Goal: Transaction & Acquisition: Purchase product/service

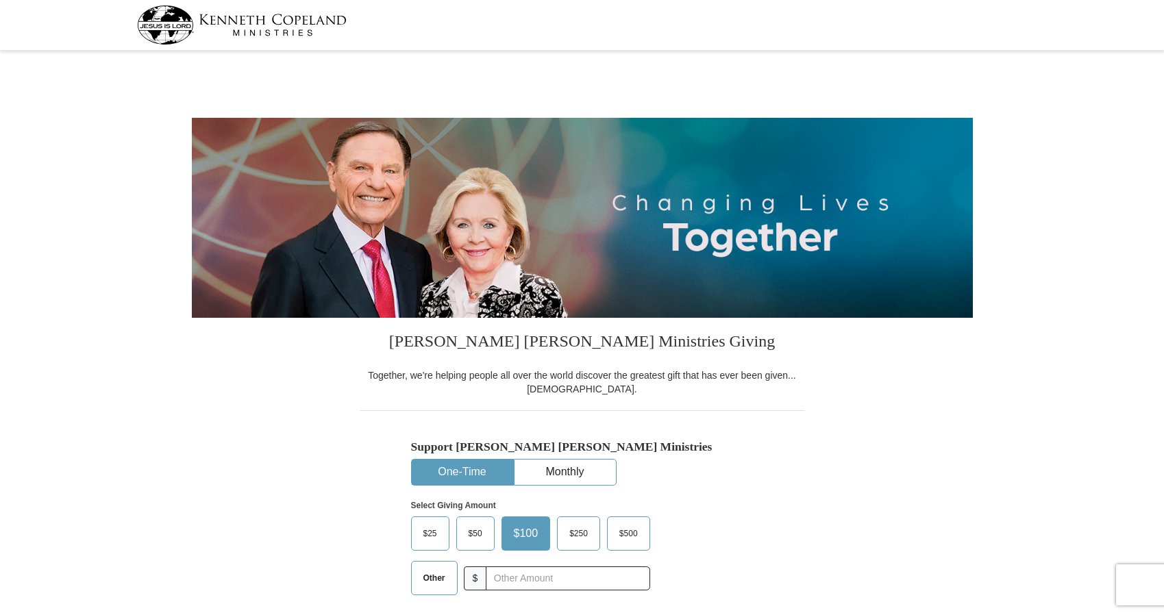
select select "IL"
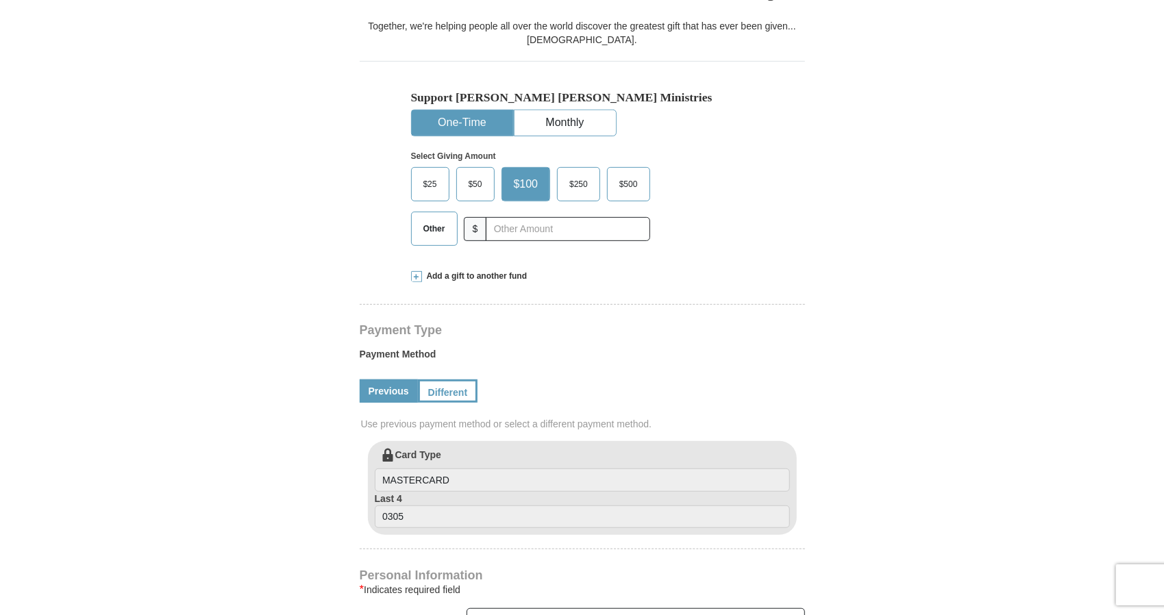
scroll to position [350, 0]
click at [375, 389] on link "Previous" at bounding box center [389, 390] width 58 height 23
click at [371, 392] on link "Previous" at bounding box center [389, 390] width 58 height 23
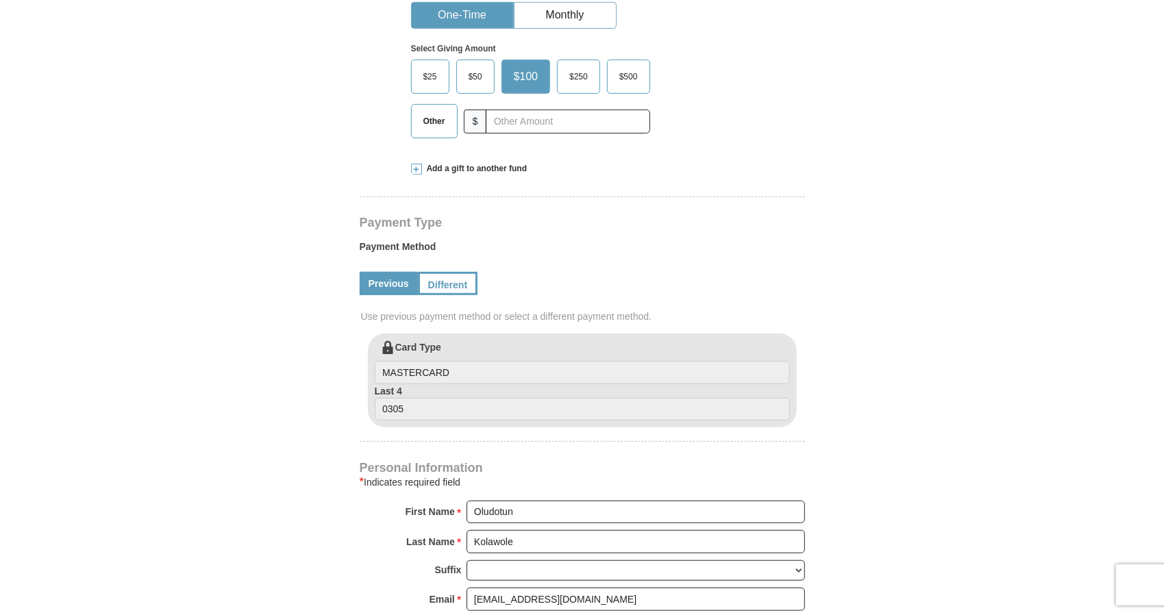
scroll to position [458, 0]
click at [438, 286] on link "Different" at bounding box center [447, 282] width 58 height 23
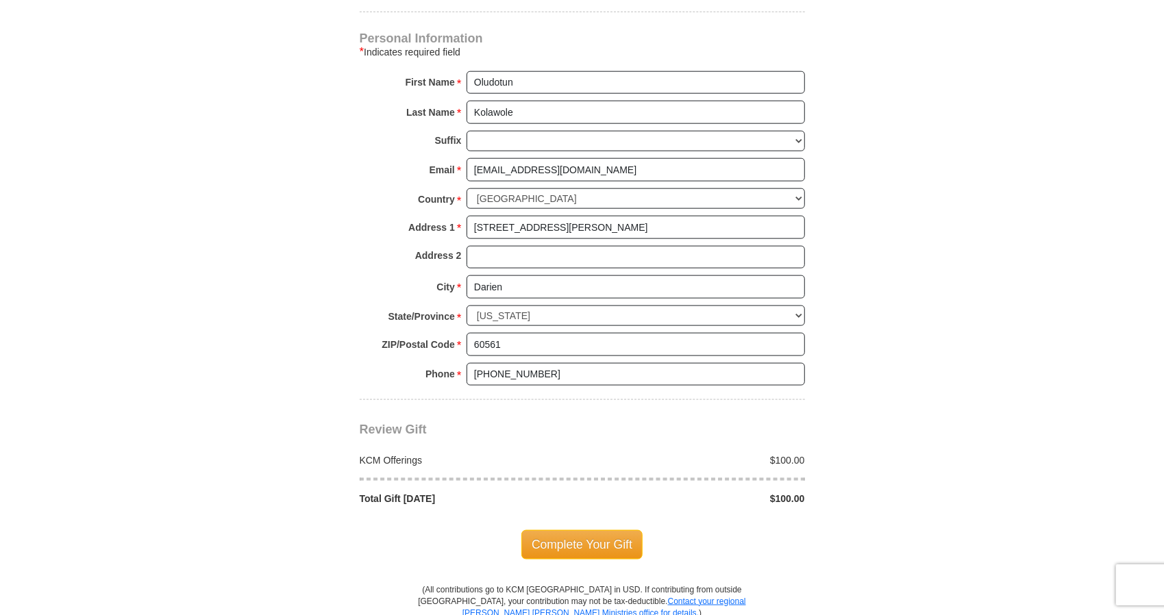
scroll to position [1033, 0]
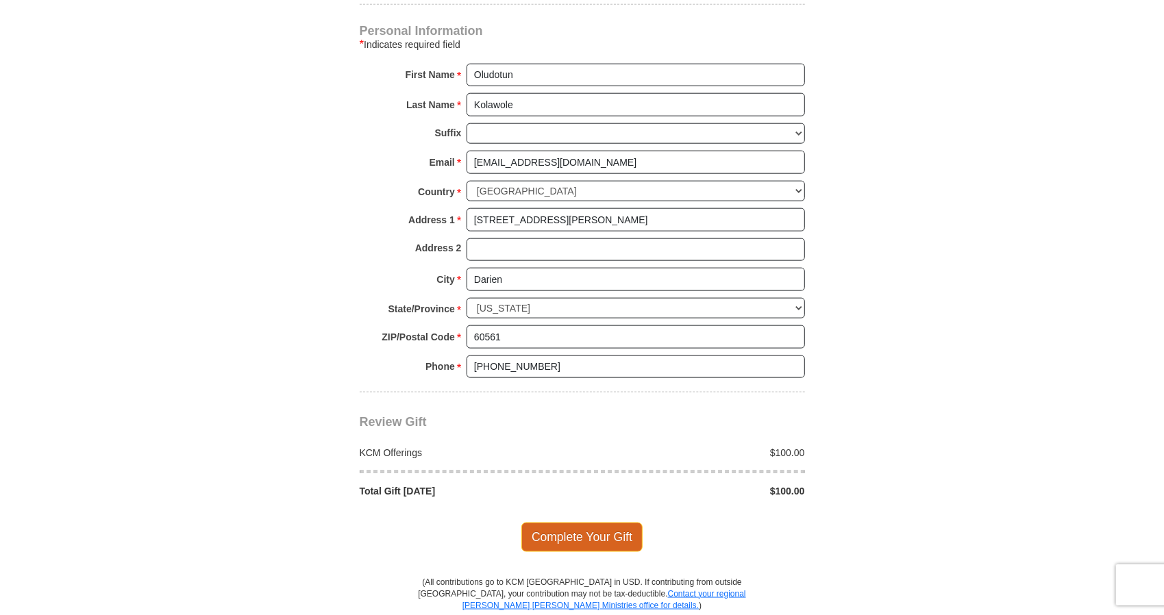
click at [547, 526] on span "Complete Your Gift" at bounding box center [581, 537] width 121 height 29
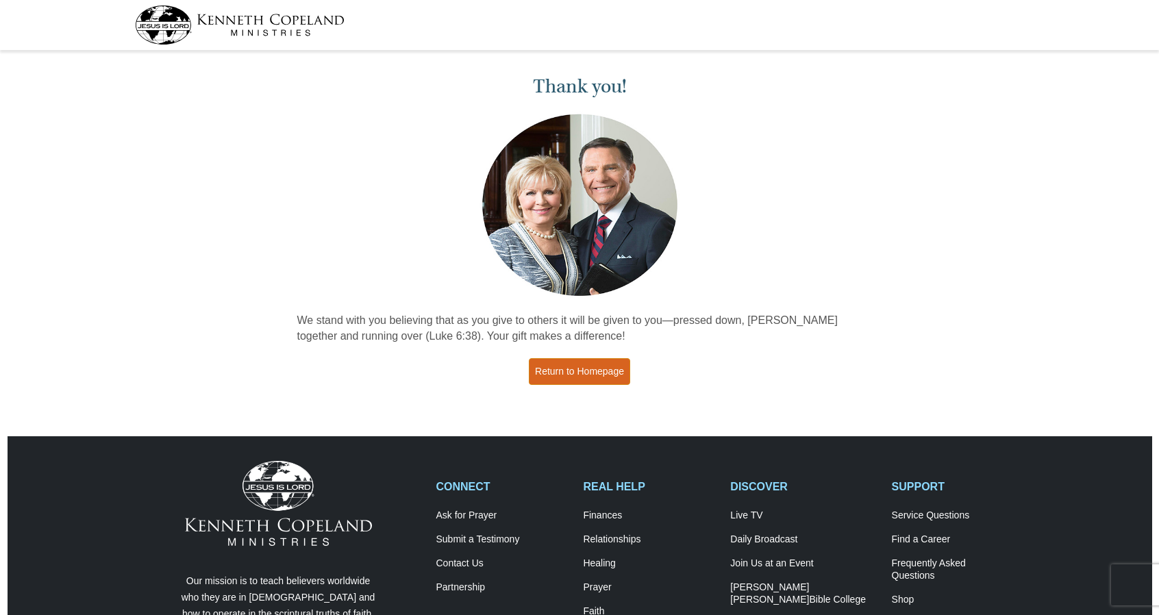
click at [548, 365] on link "Return to Homepage" at bounding box center [579, 371] width 101 height 27
